Goal: Check status: Check status

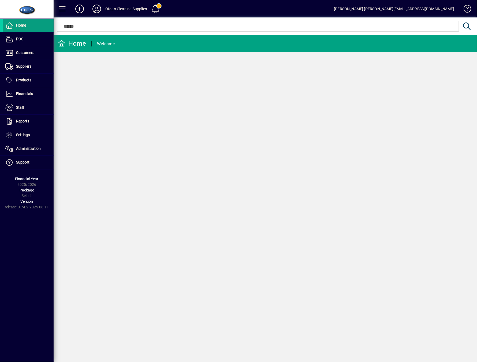
click at [468, 7] on span at bounding box center [465, 9] width 13 height 13
click at [26, 93] on span "Financials" at bounding box center [24, 93] width 17 height 4
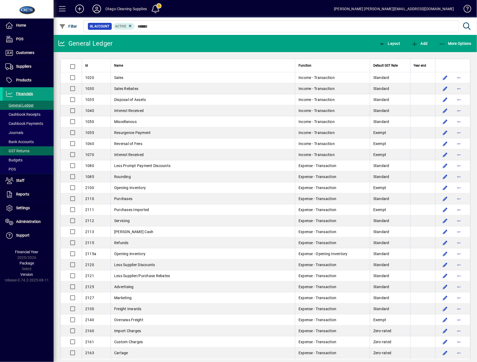
click at [19, 150] on span "GST Returns" at bounding box center [17, 151] width 24 height 4
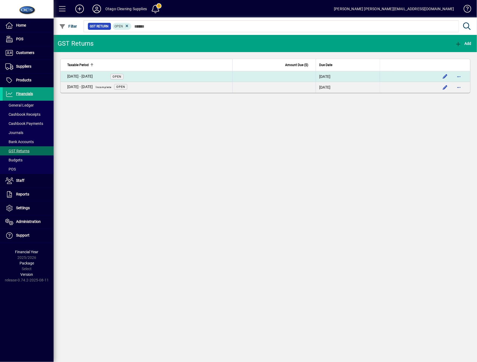
click at [125, 75] on td "[DATE] - [DATE] Open" at bounding box center [147, 76] width 172 height 11
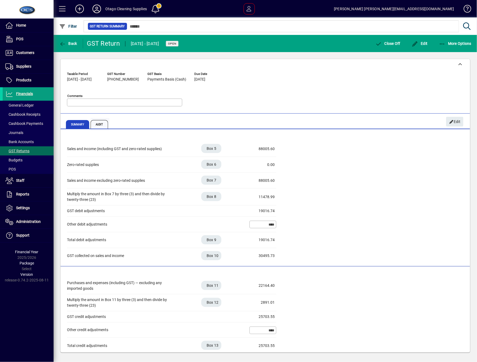
click at [101, 122] on span "Audit" at bounding box center [100, 124] width 18 height 9
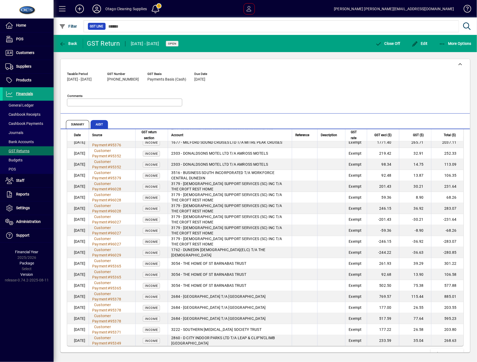
scroll to position [910, 0]
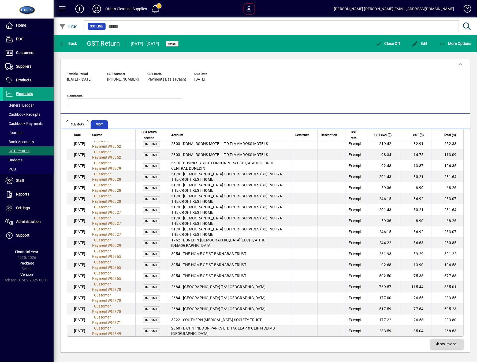
click at [440, 341] on span "Show more…" at bounding box center [447, 344] width 25 height 6
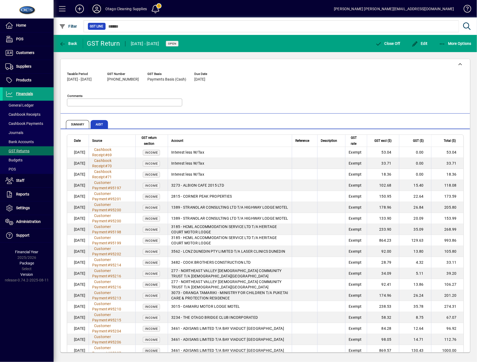
click at [100, 6] on icon at bounding box center [96, 9] width 11 height 9
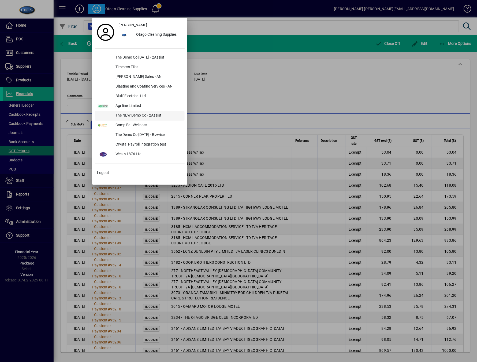
click at [151, 117] on div "The NEW Demo Co - 2Assist" at bounding box center [147, 116] width 73 height 10
